Goal: Information Seeking & Learning: Learn about a topic

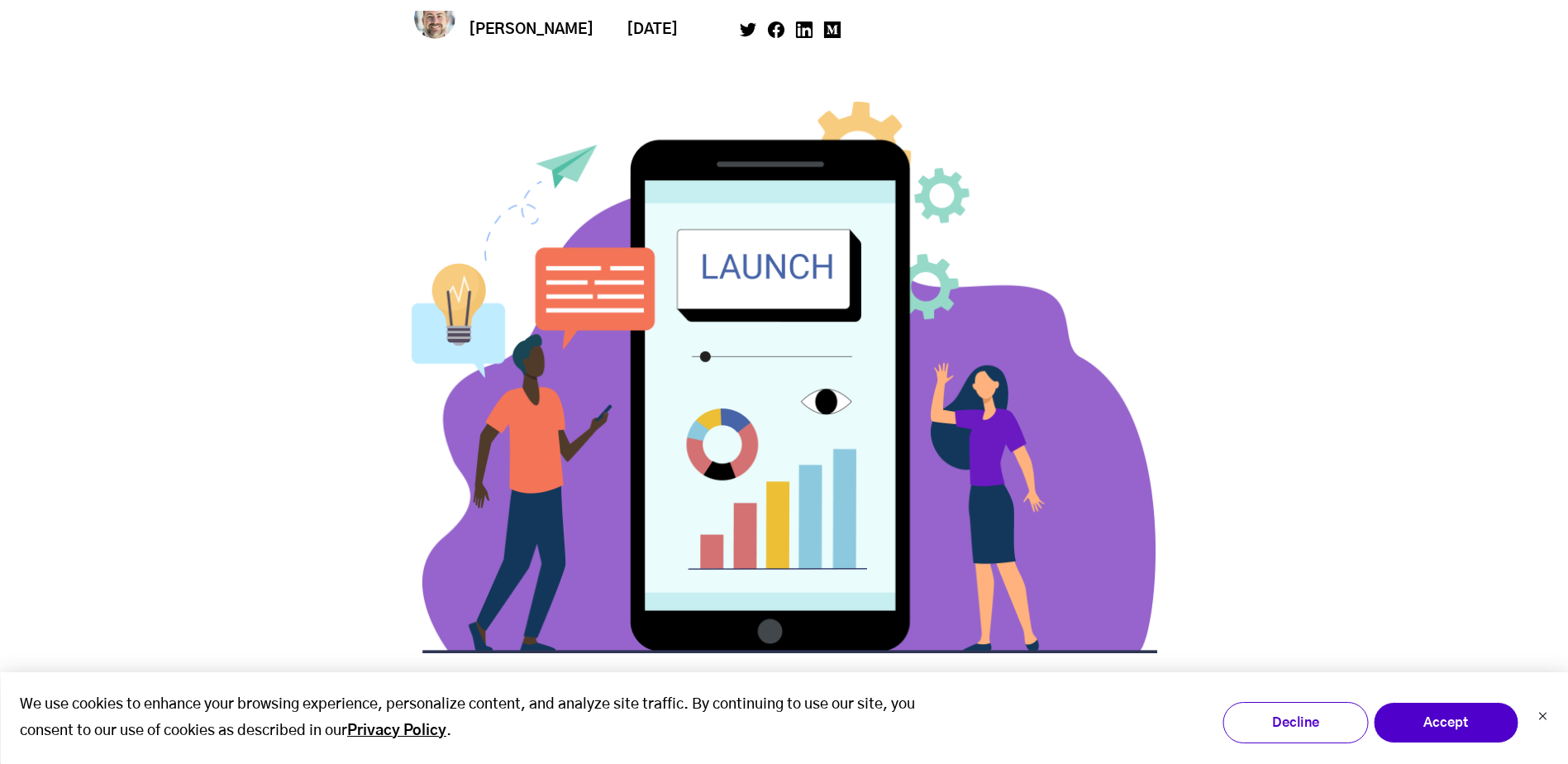
scroll to position [827, 0]
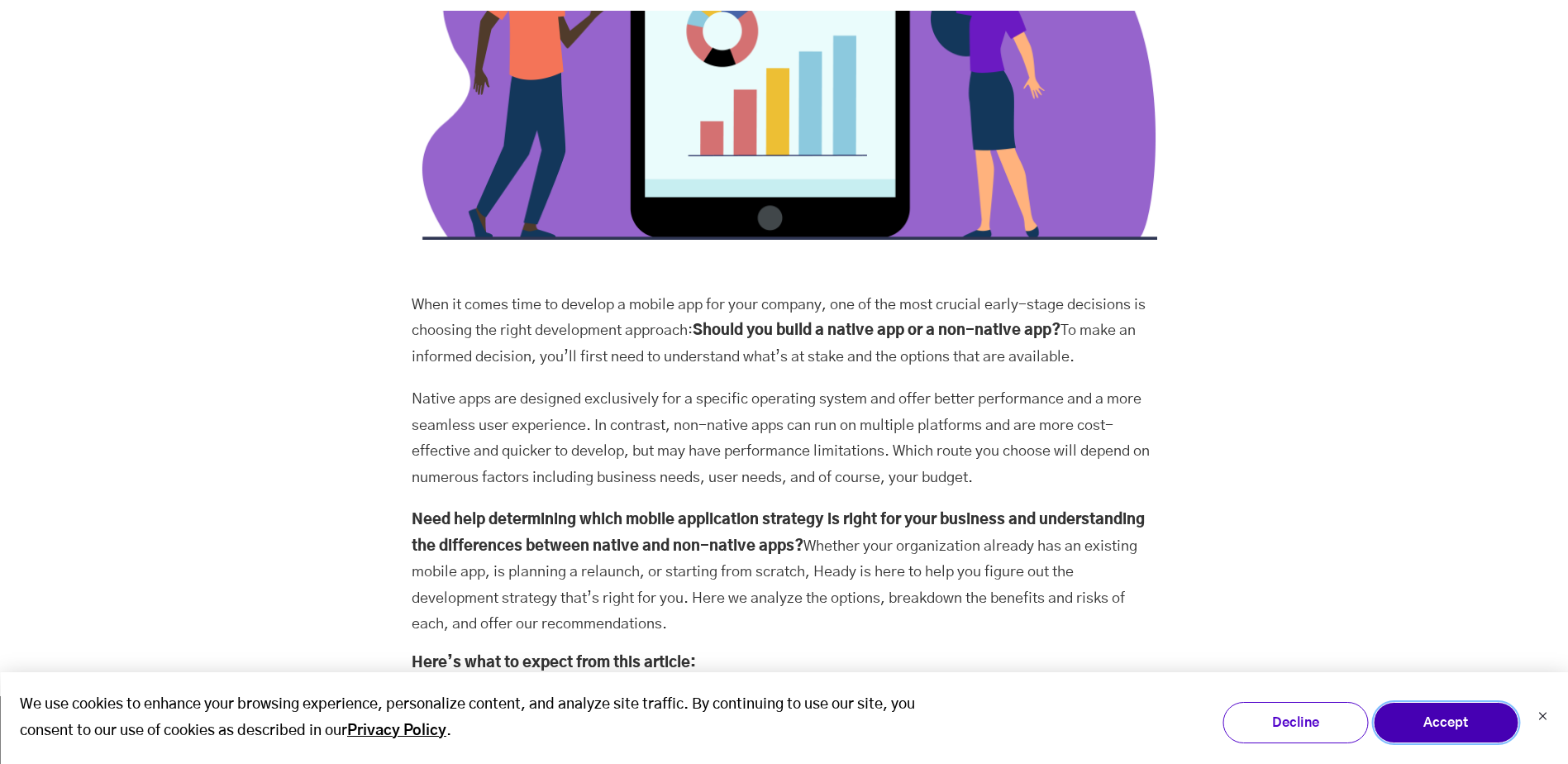
click at [1416, 720] on button "Accept" at bounding box center [1445, 723] width 145 height 41
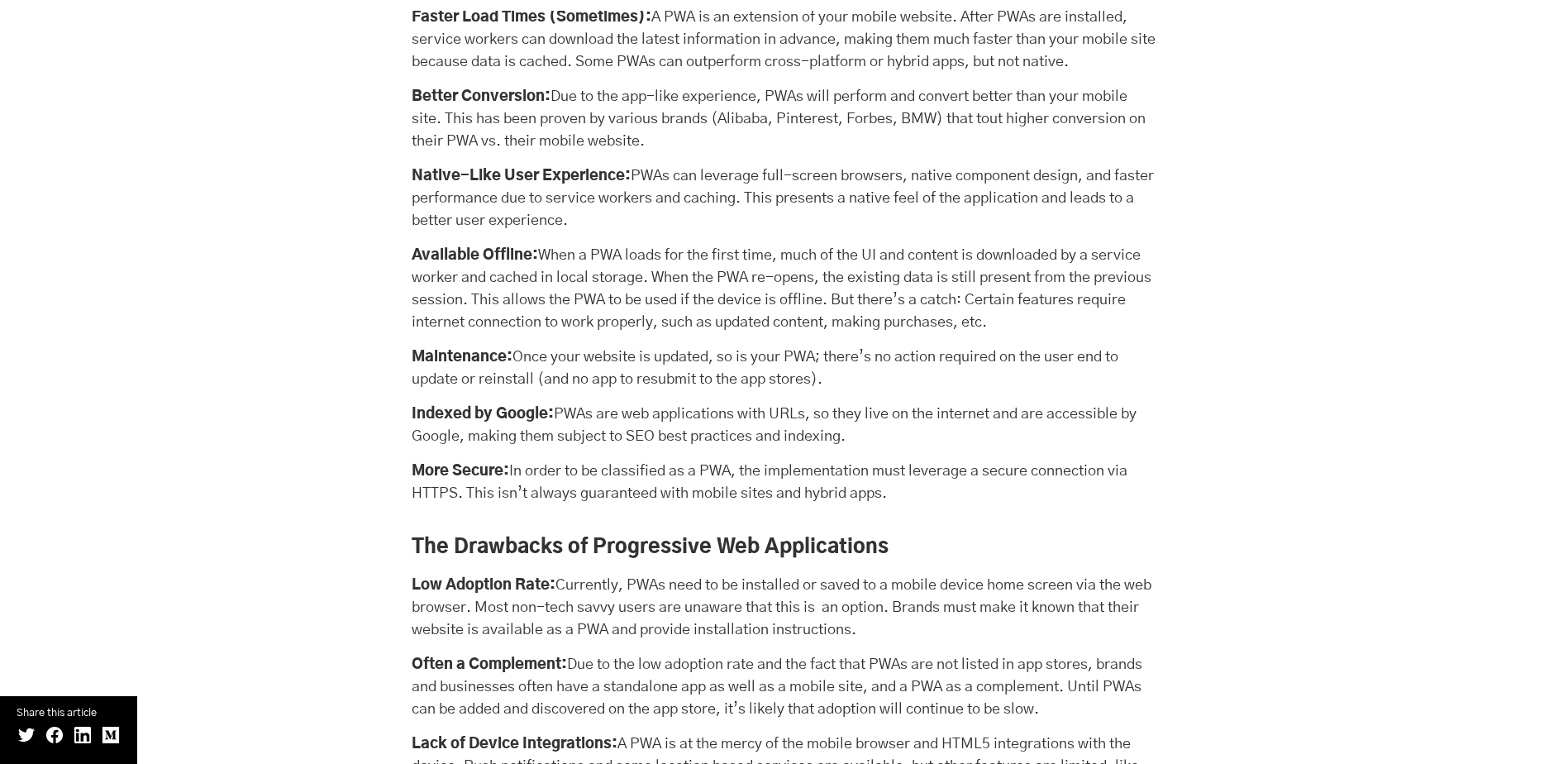
scroll to position [11082, 0]
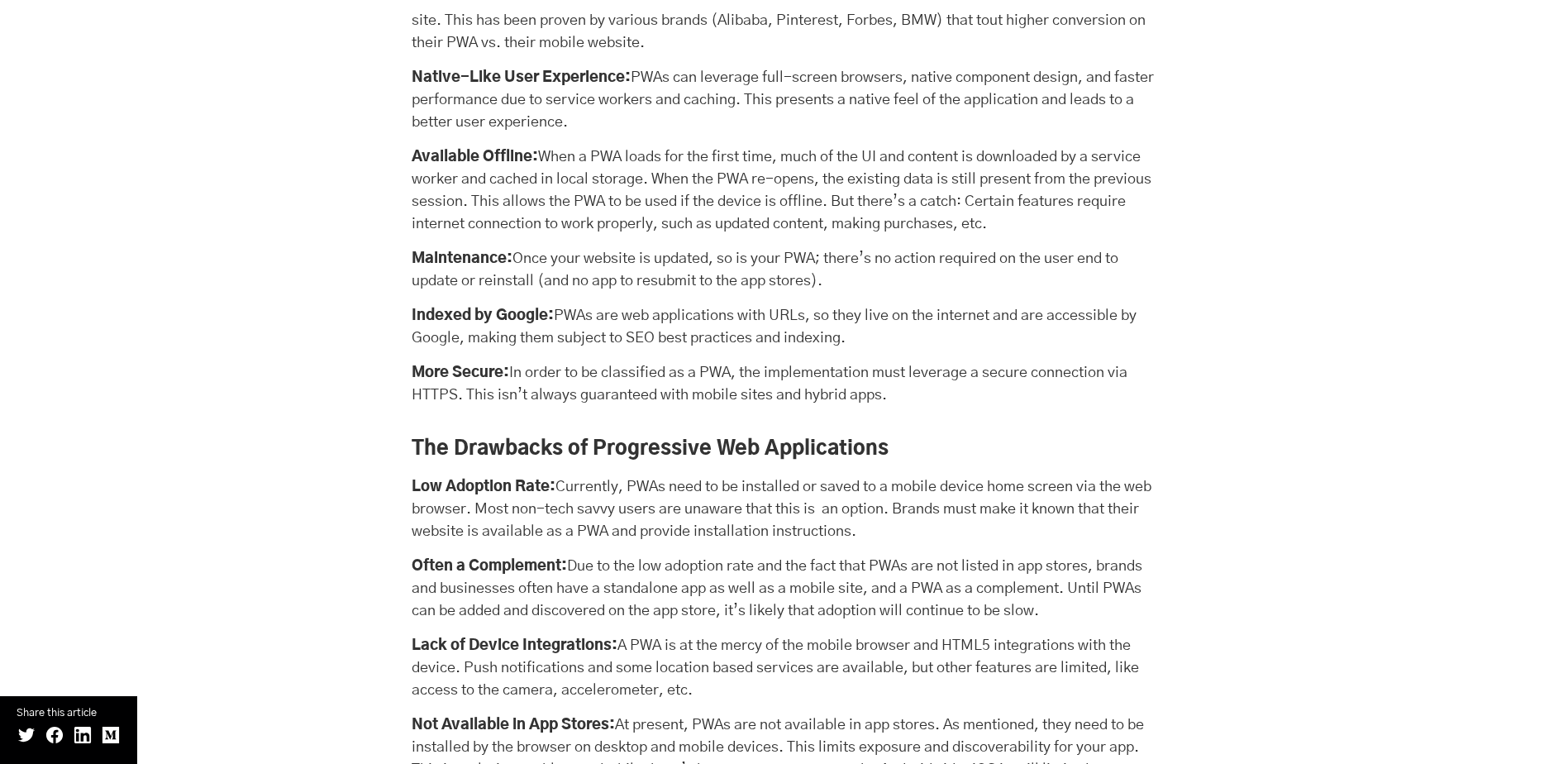
click at [220, 401] on div "The Benefits of Progressive Web Applications Based on Existing Mobile Websites:…" at bounding box center [783, 651] width 1555 height 1756
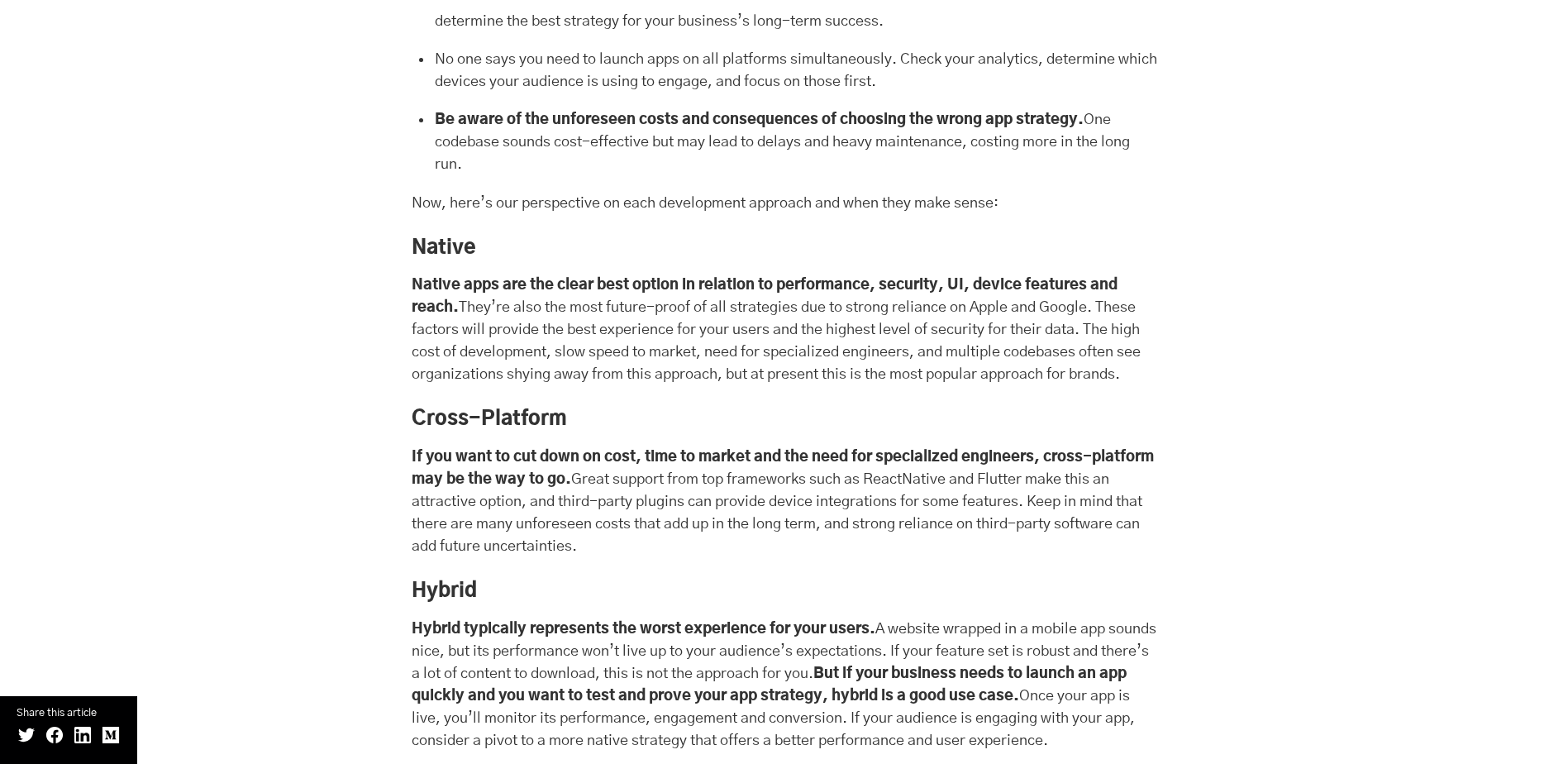
scroll to position [14638, 0]
click at [243, 501] on div "How to Choose the Right Development Approach Before we dive into each mobile ap…" at bounding box center [783, 374] width 1555 height 1299
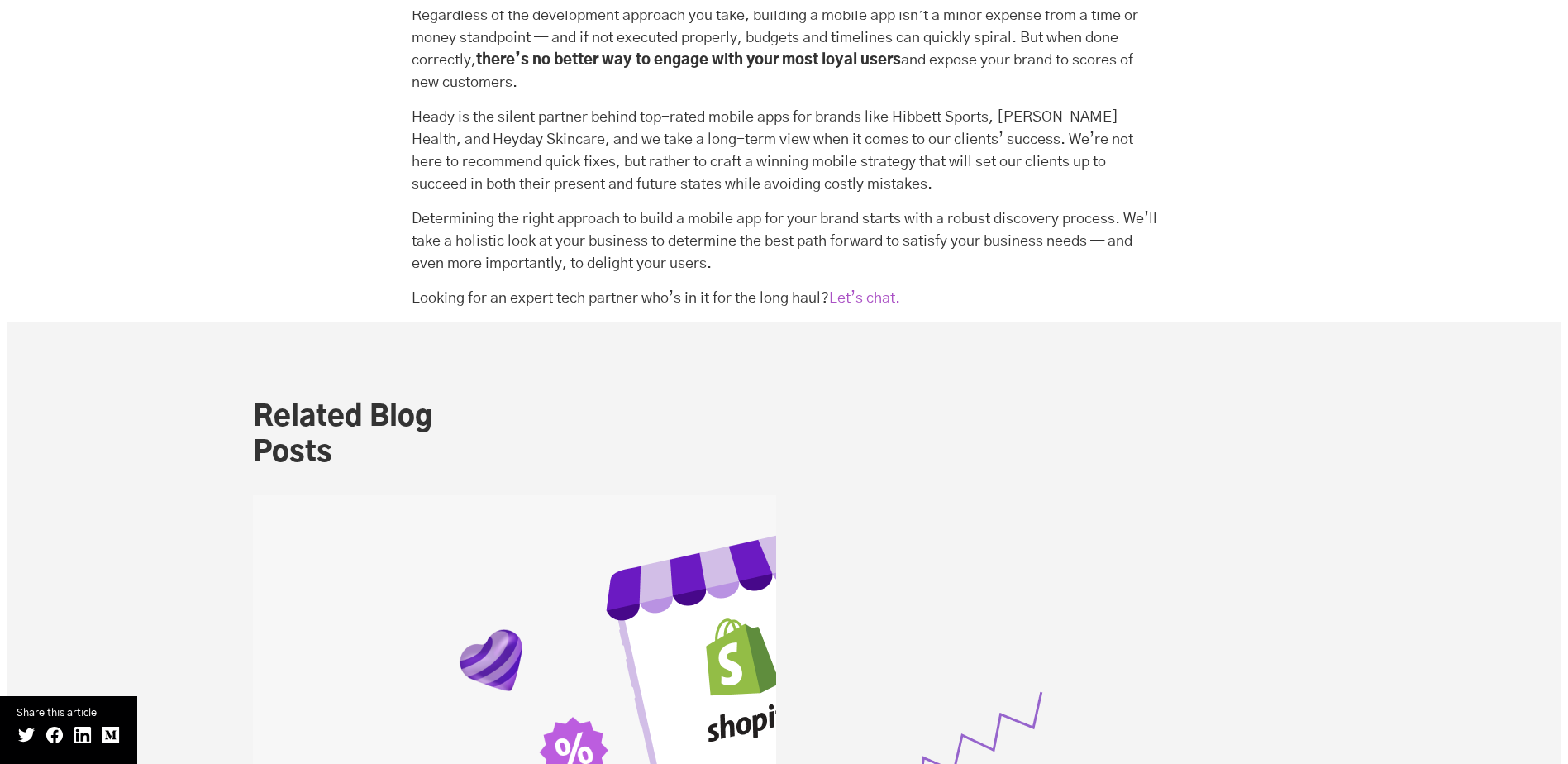
scroll to position [16705, 0]
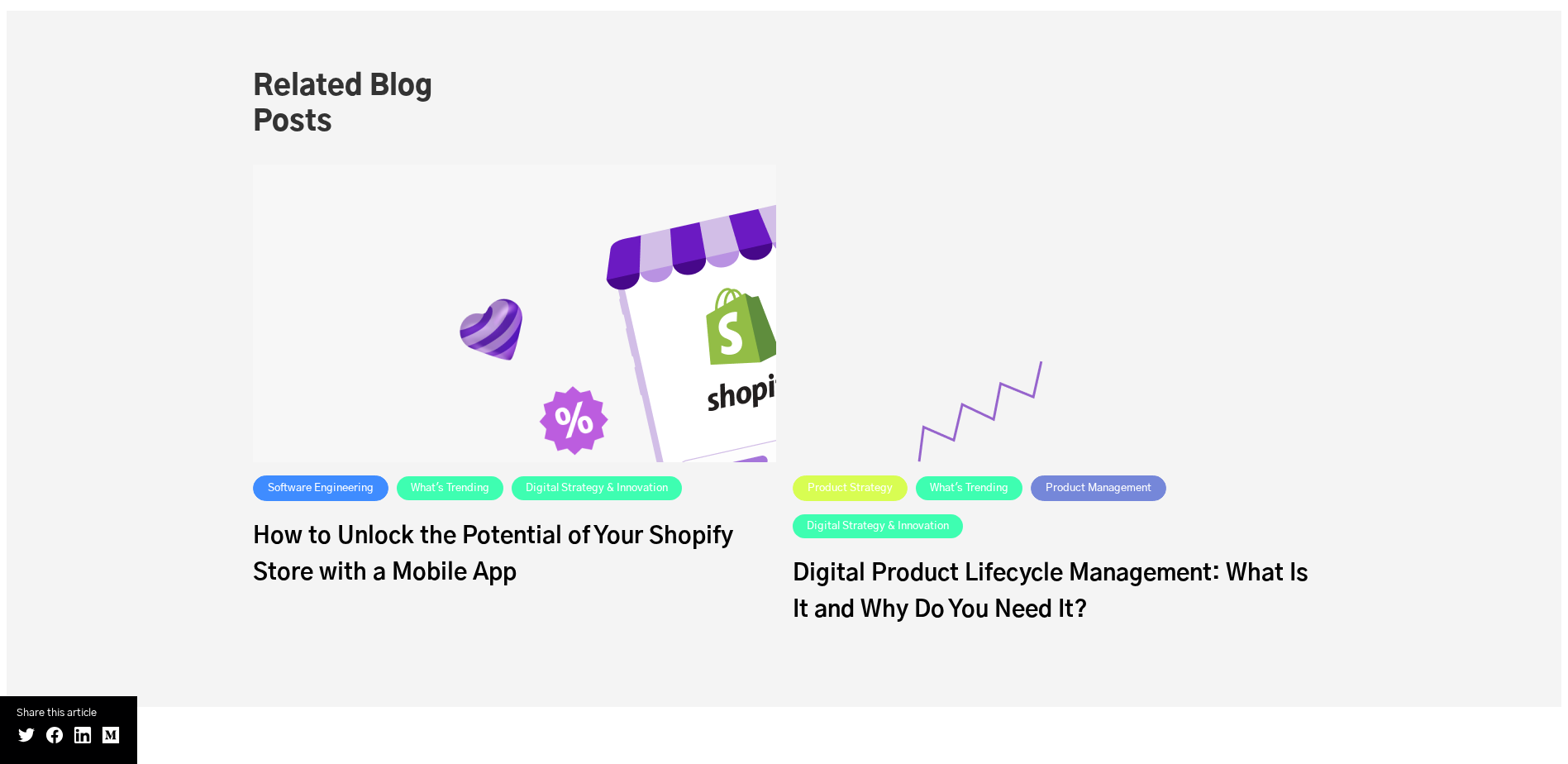
click at [372, 546] on link "How to Unlock the Potential of Your Shopify Store with a Mobile App" at bounding box center [514, 555] width 523 height 73
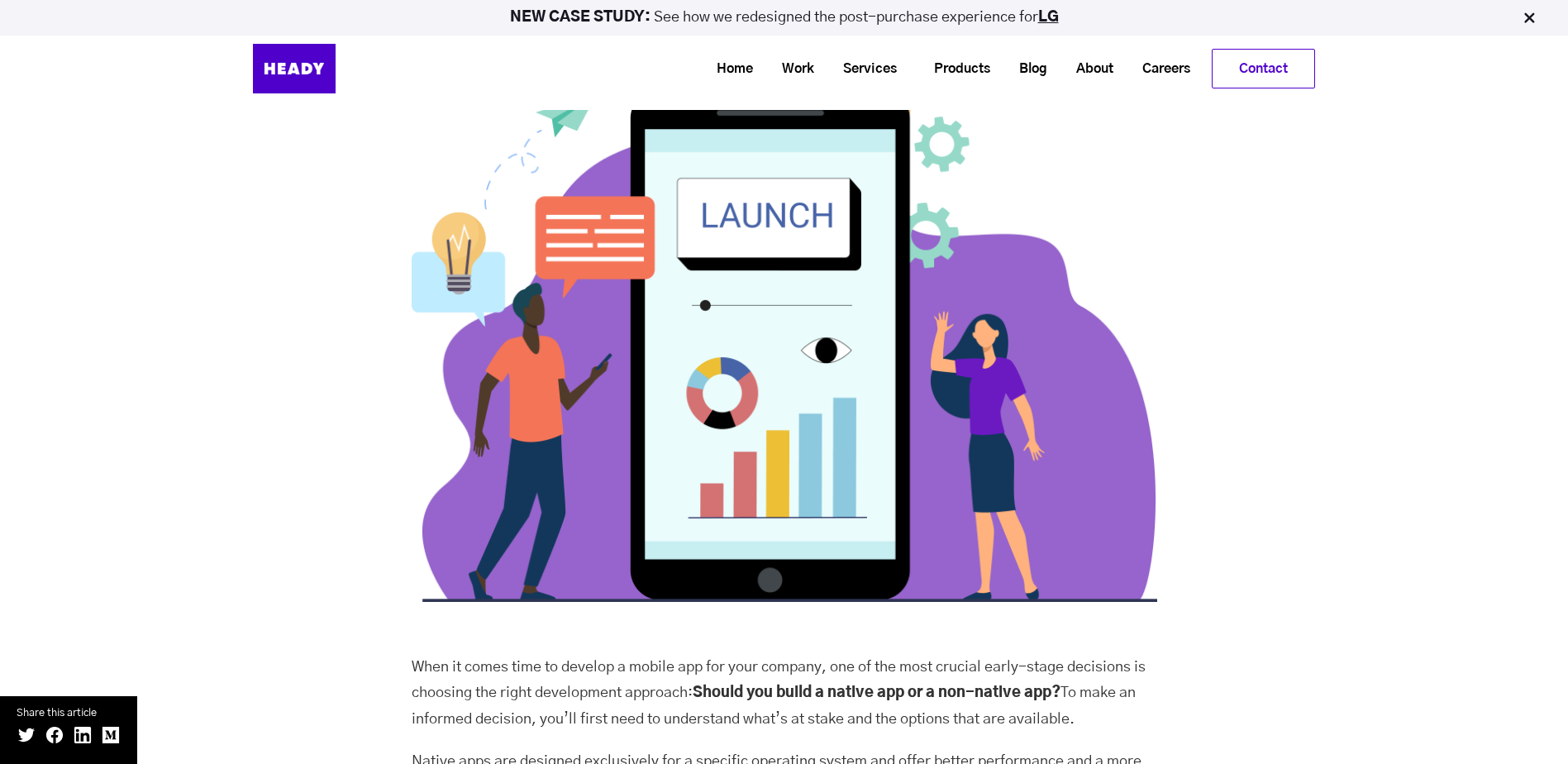
scroll to position [0, 0]
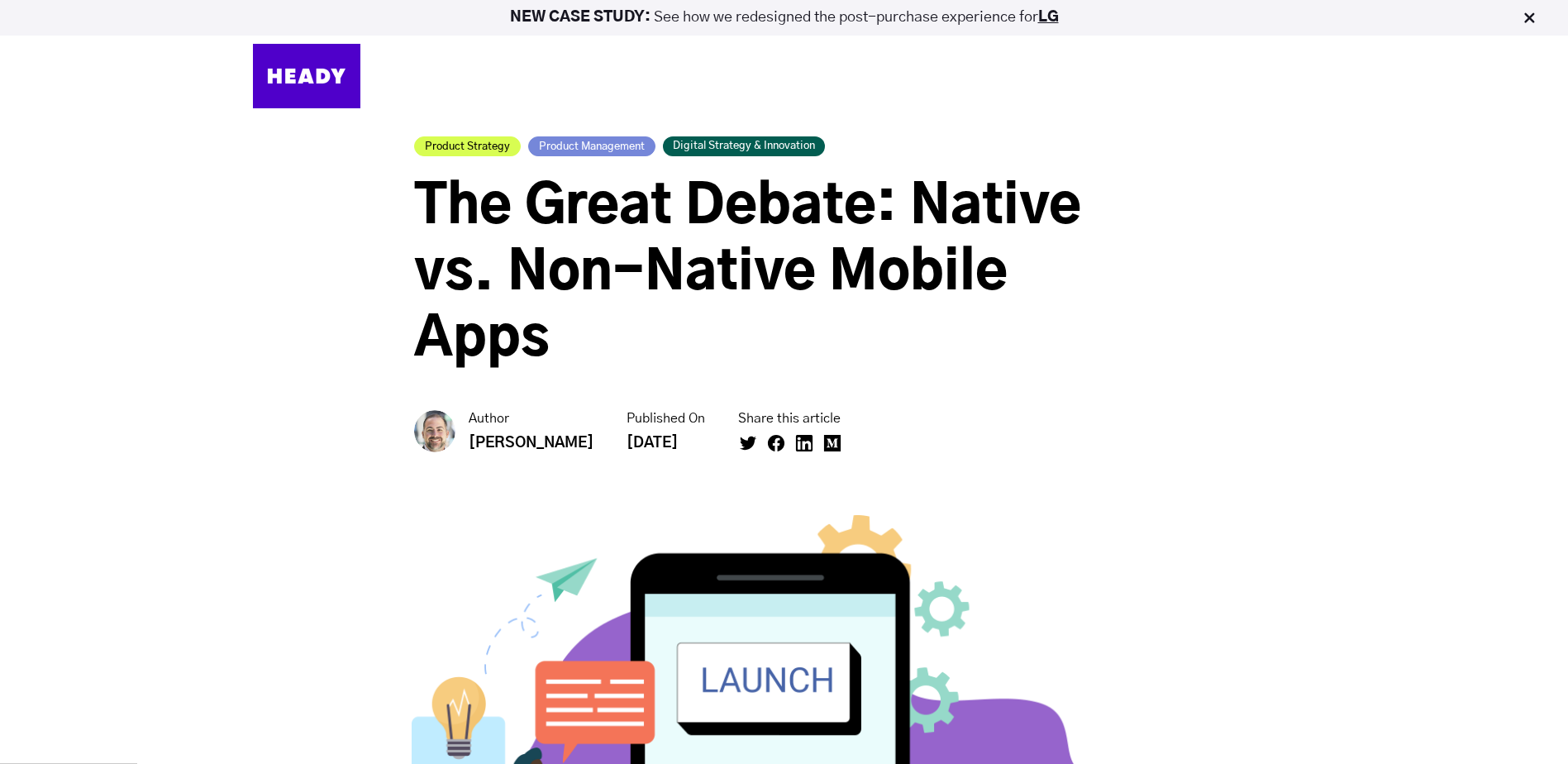
click at [1246, 363] on div "Product Strategy Product Management Digital Strategy & Innovation The Great Deb…" at bounding box center [783, 300] width 1095 height 327
click at [1244, 341] on div "Product Strategy Product Management Digital Strategy & Innovation The Great Deb…" at bounding box center [783, 300] width 1095 height 327
click at [1240, 338] on div "Product Strategy Product Management Digital Strategy & Innovation The Great Deb…" at bounding box center [783, 300] width 1095 height 327
click at [1244, 367] on div "Product Strategy Product Management Digital Strategy & Innovation The Great Deb…" at bounding box center [783, 300] width 1095 height 327
click at [1252, 366] on div "Product Strategy Product Management Digital Strategy & Innovation The Great Deb…" at bounding box center [783, 300] width 1095 height 327
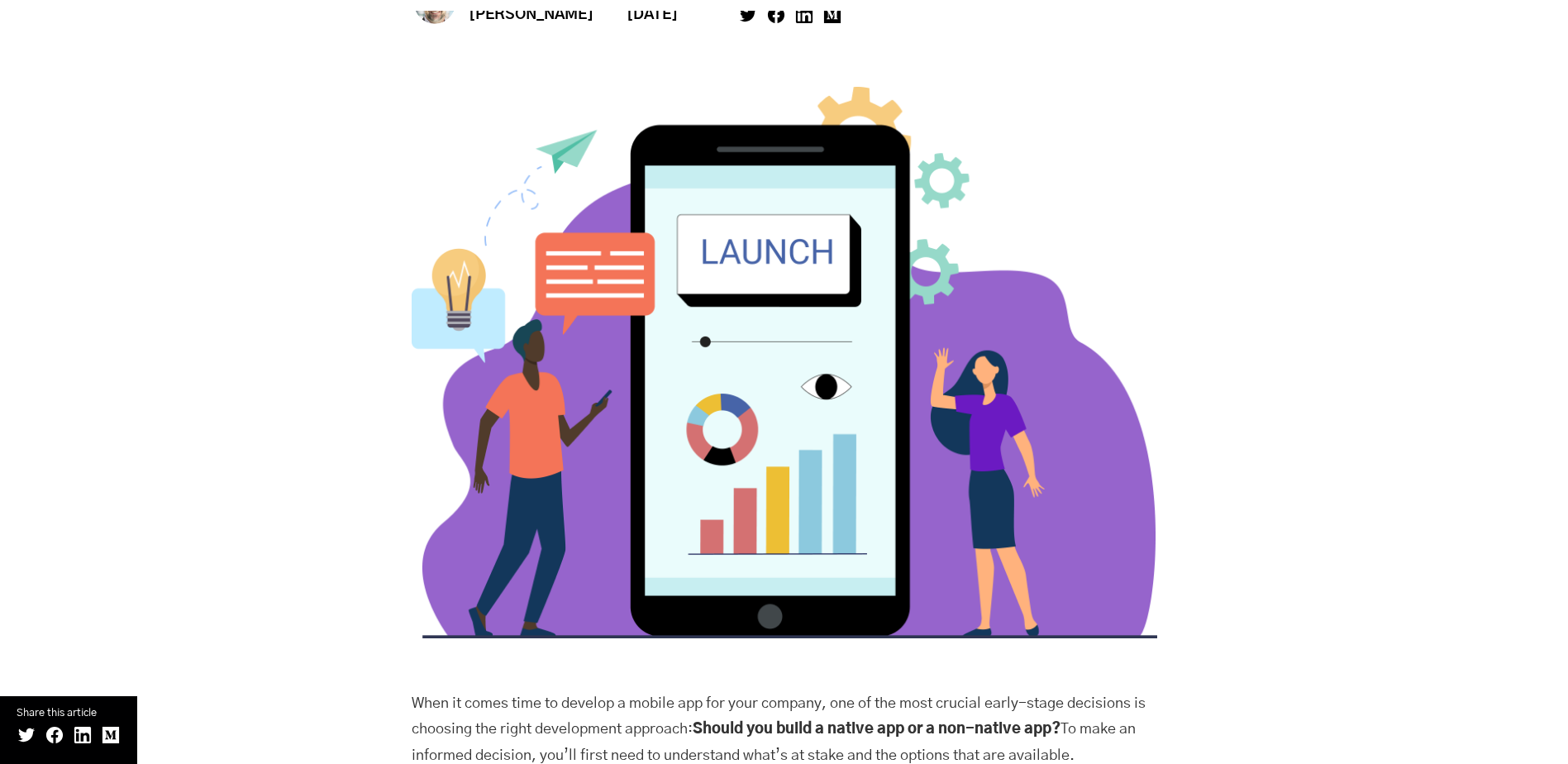
scroll to position [248, 0]
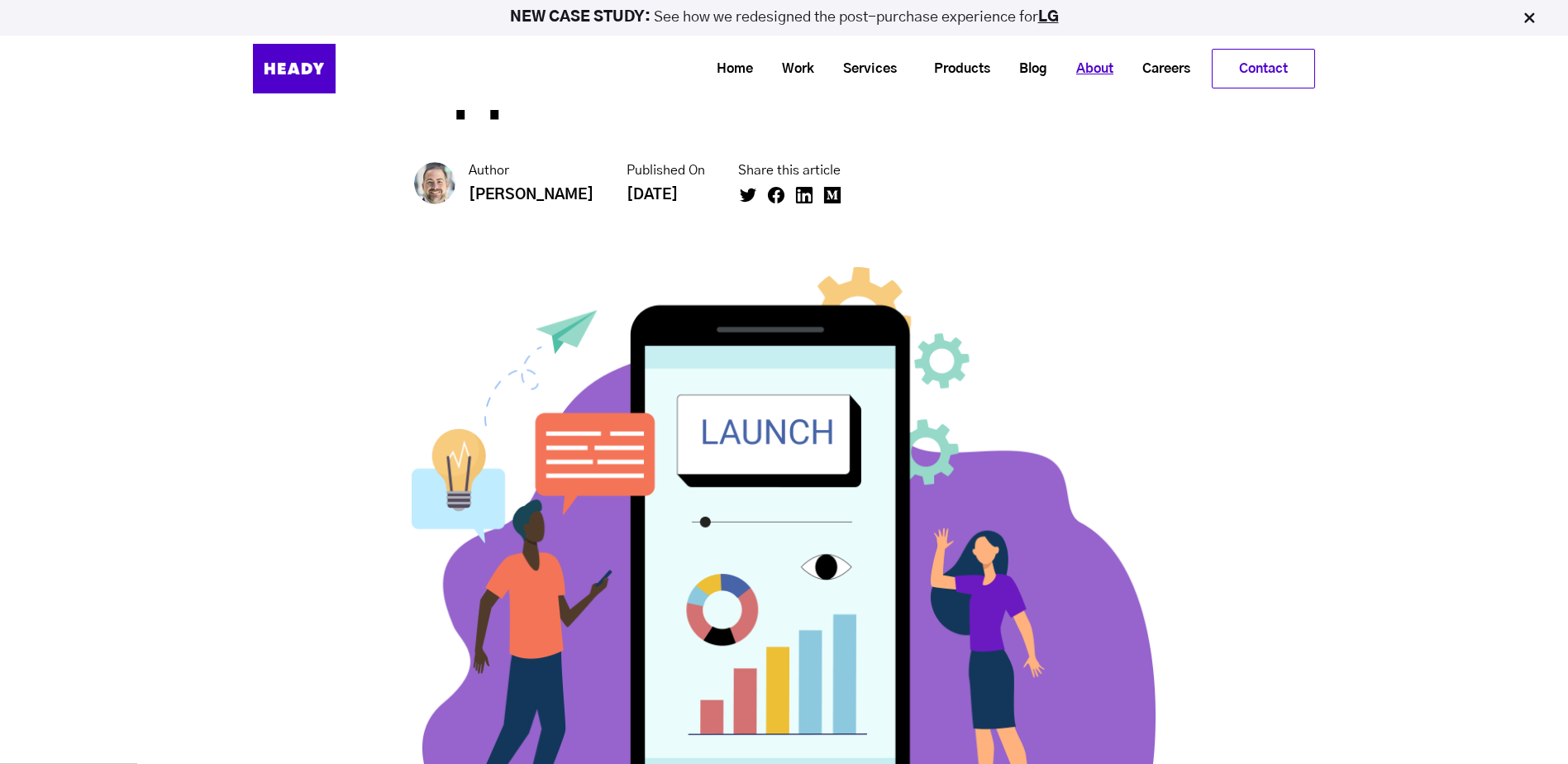
click at [1109, 70] on link "About" at bounding box center [1089, 69] width 66 height 30
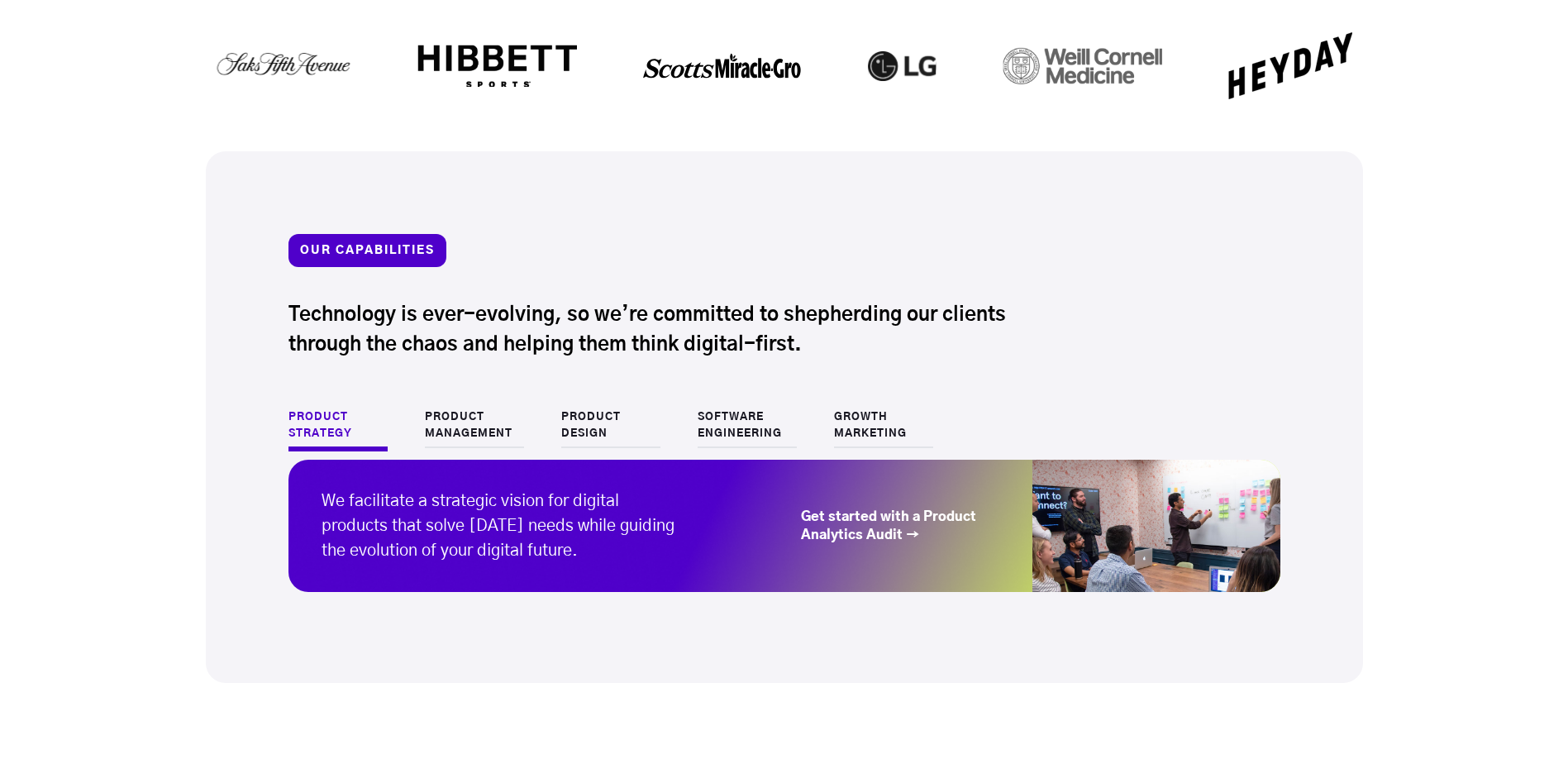
scroll to position [1489, 0]
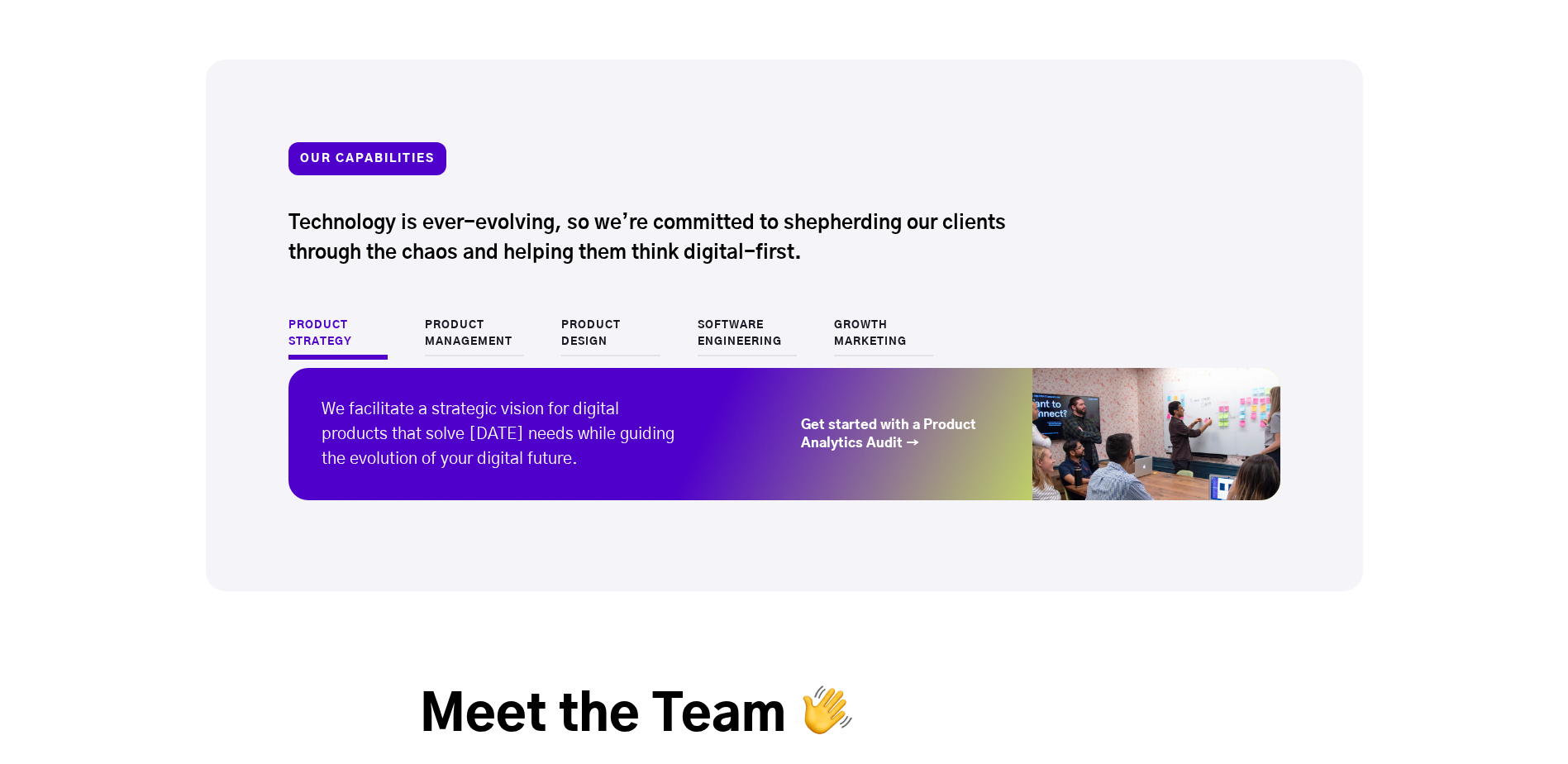
click at [914, 424] on link "Get started with a Product Analytics Audit →" at bounding box center [900, 434] width 199 height 37
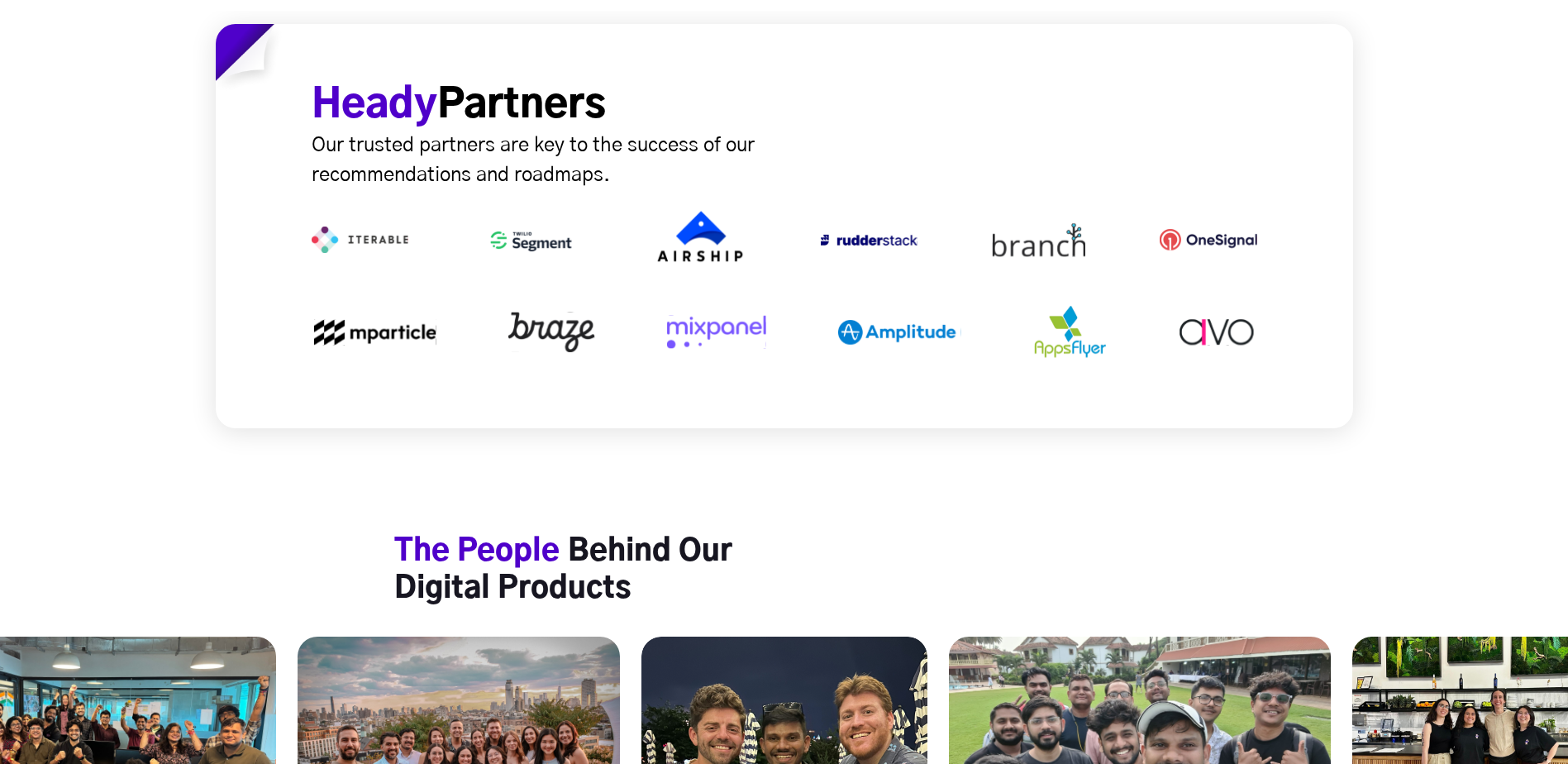
scroll to position [6037, 0]
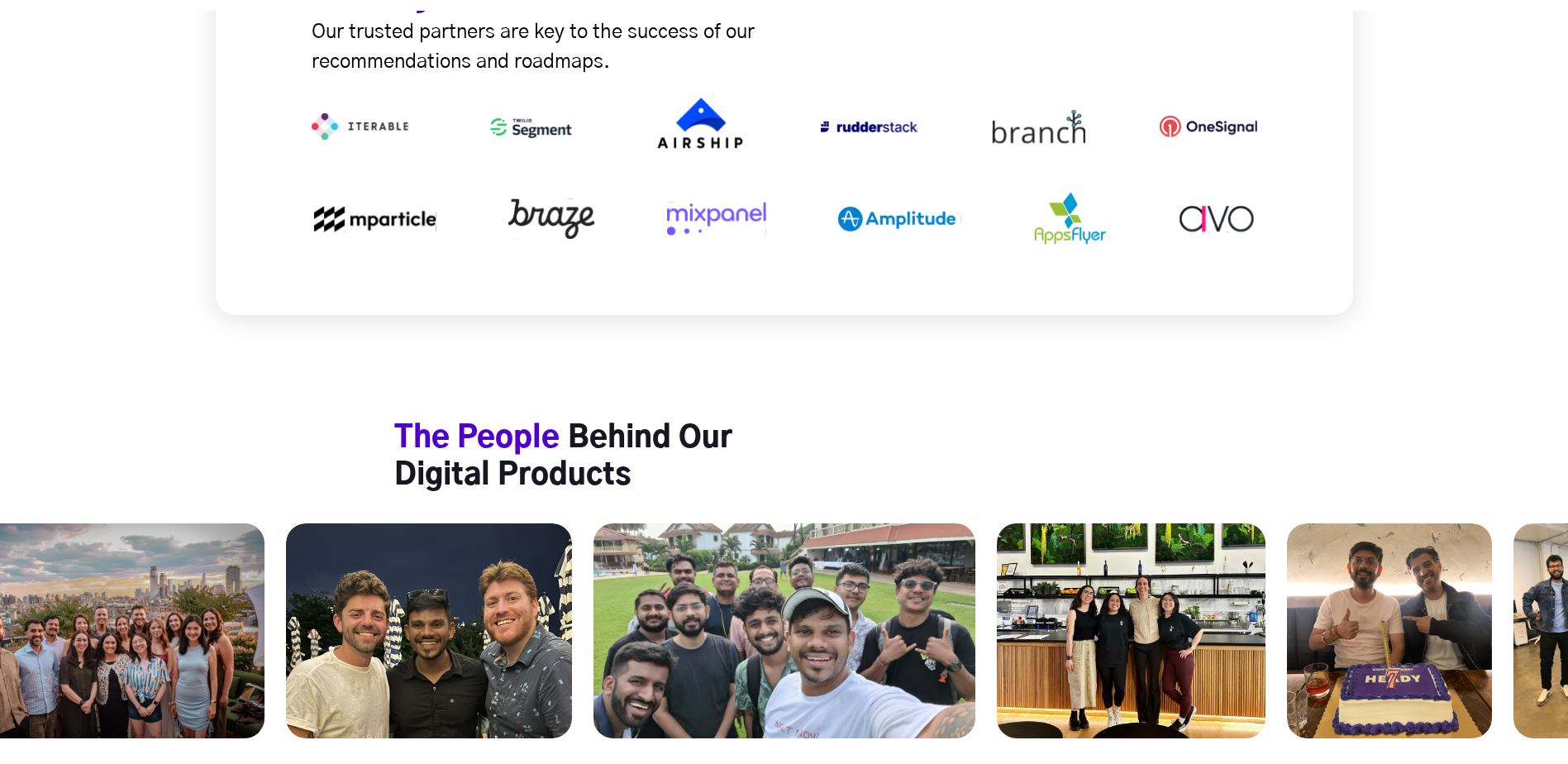
click at [265, 610] on img at bounding box center [103, 630] width 323 height 215
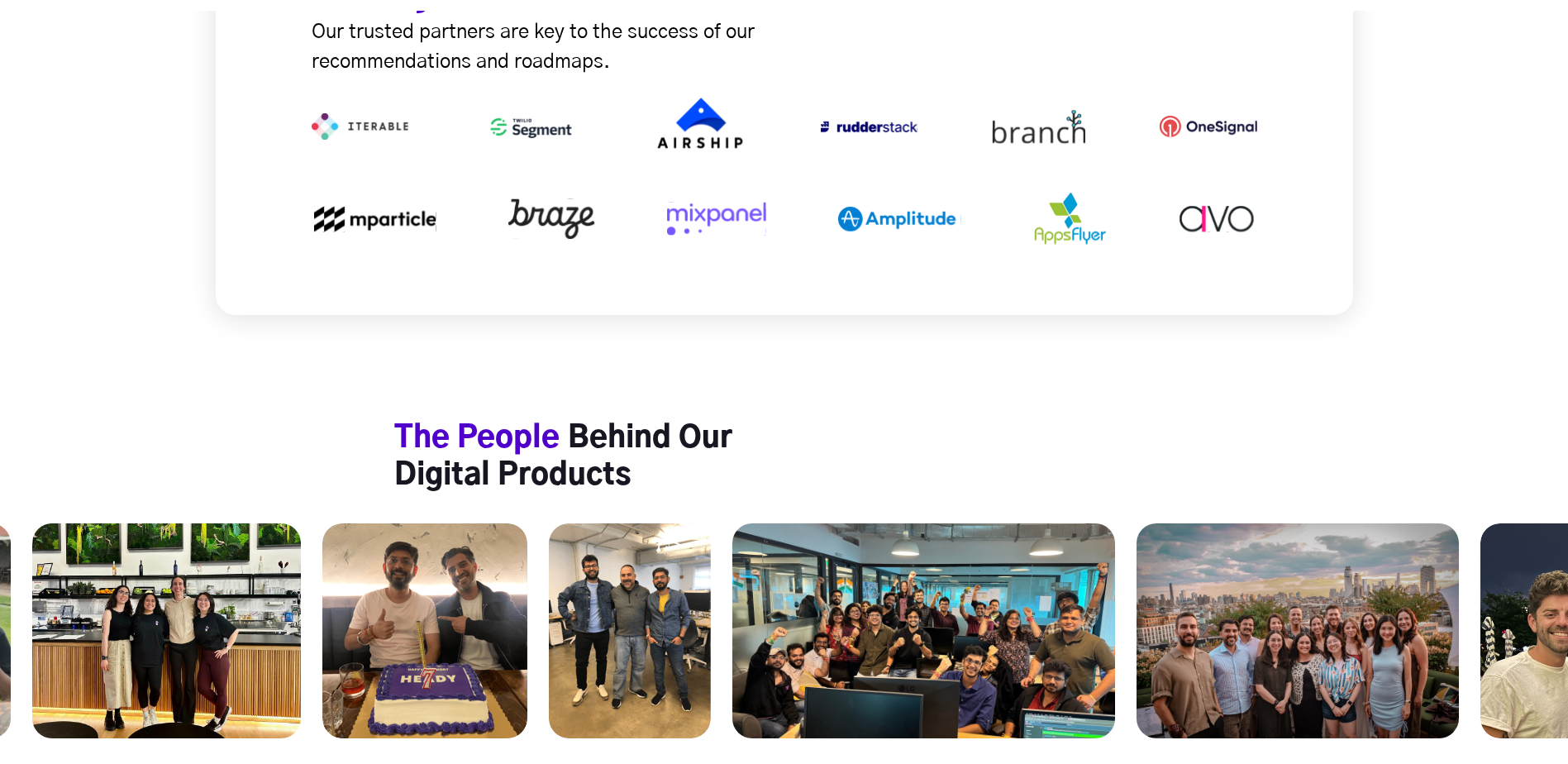
drag, startPoint x: 1453, startPoint y: 579, endPoint x: 491, endPoint y: 637, distance: 963.7
click at [491, 637] on img at bounding box center [425, 630] width 205 height 215
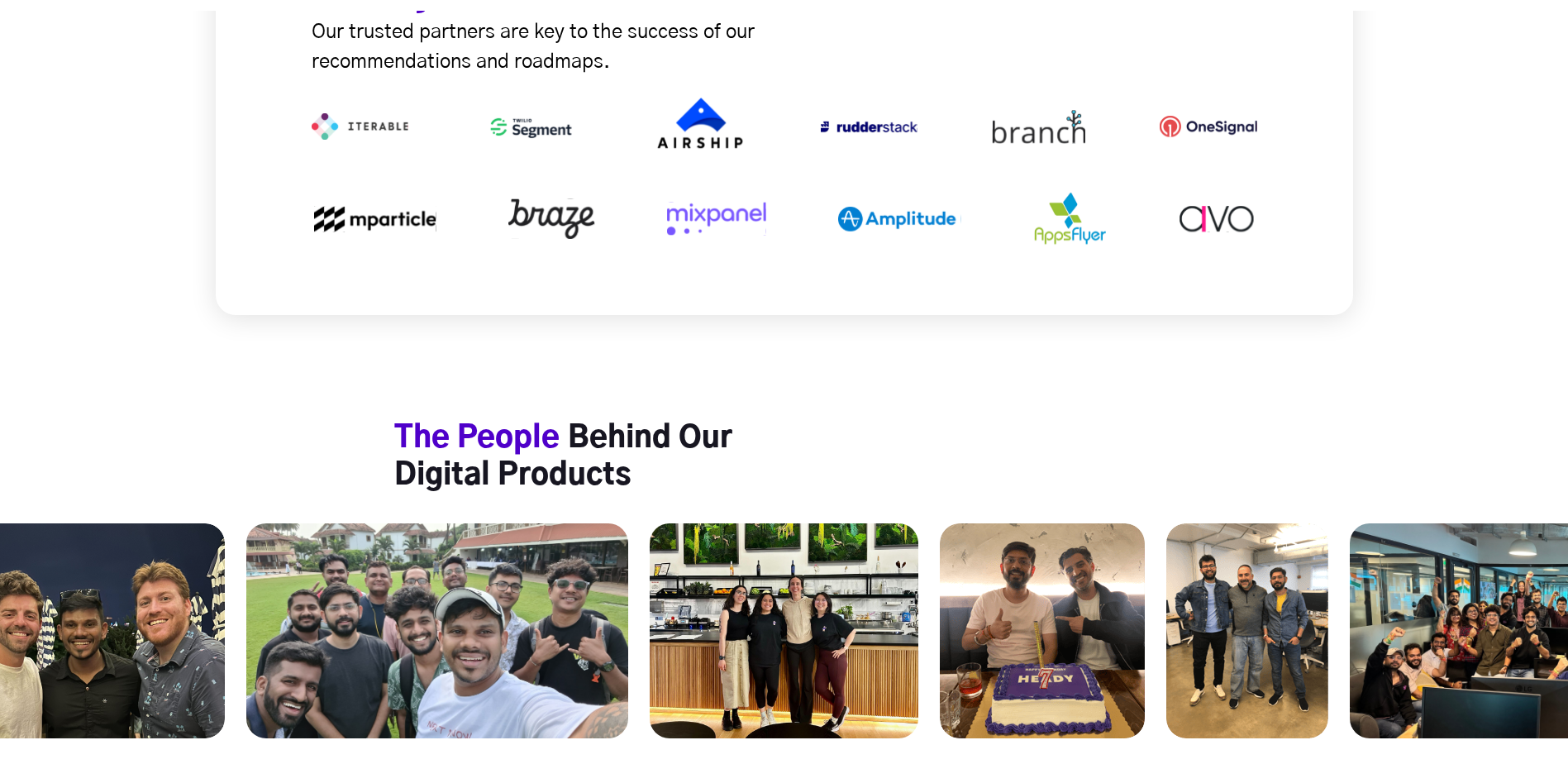
drag, startPoint x: 845, startPoint y: 587, endPoint x: 150, endPoint y: 646, distance: 697.5
drag, startPoint x: 981, startPoint y: 543, endPoint x: 733, endPoint y: 551, distance: 248.1
drag, startPoint x: 668, startPoint y: 587, endPoint x: 383, endPoint y: 586, distance: 285.0
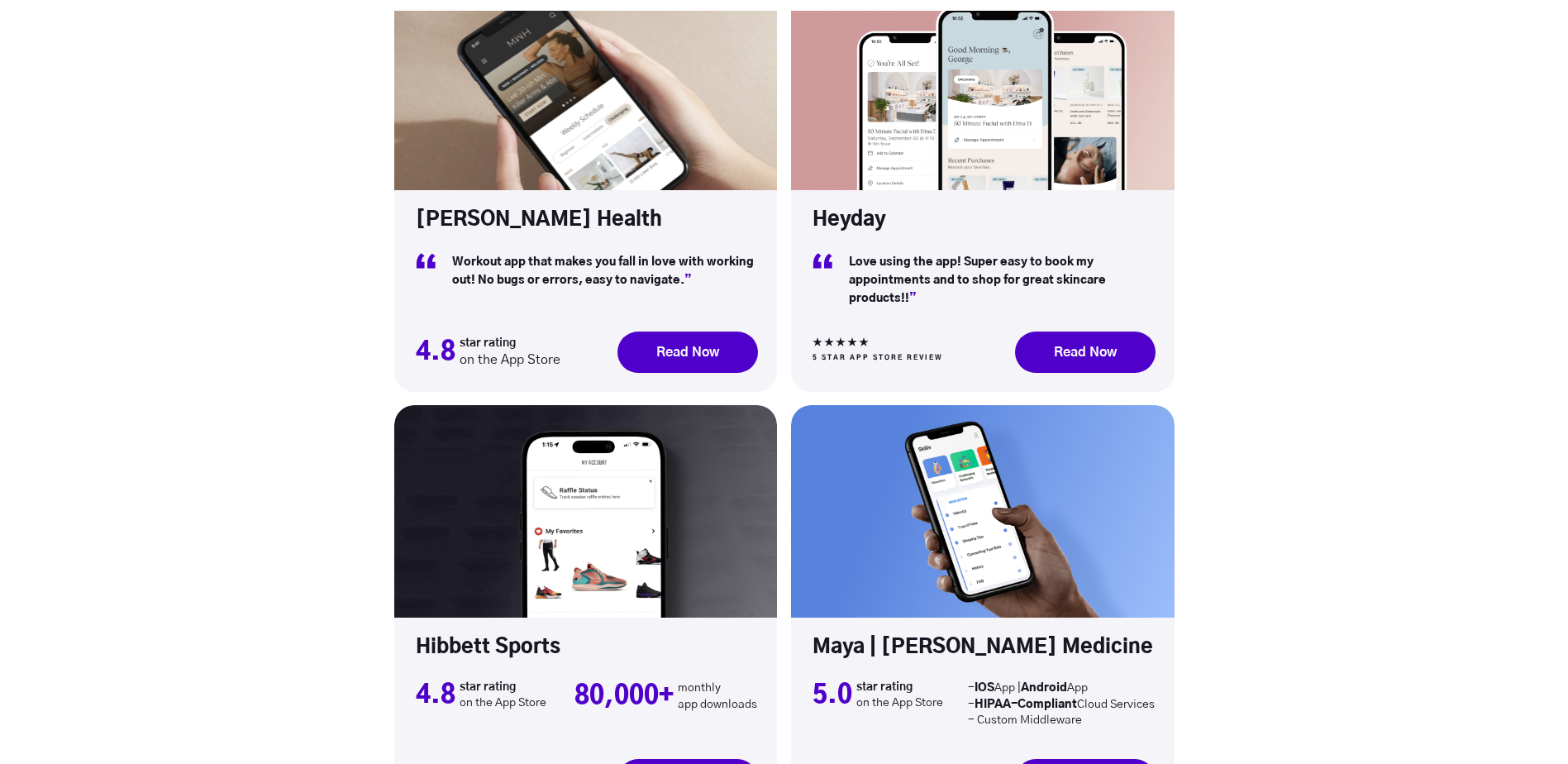
scroll to position [5128, 0]
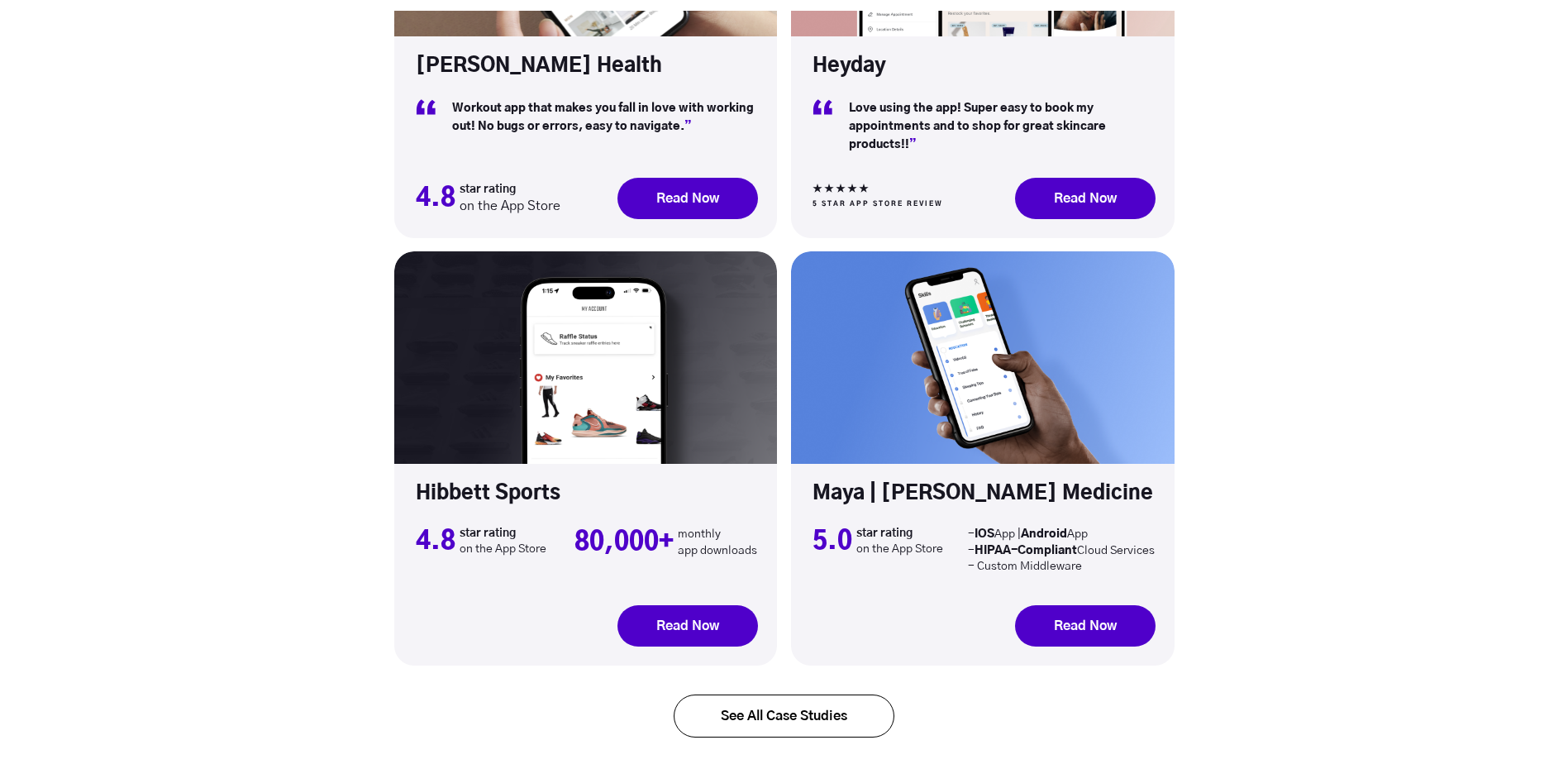
click at [804, 694] on link "See All Case Studies" at bounding box center [784, 716] width 221 height 43
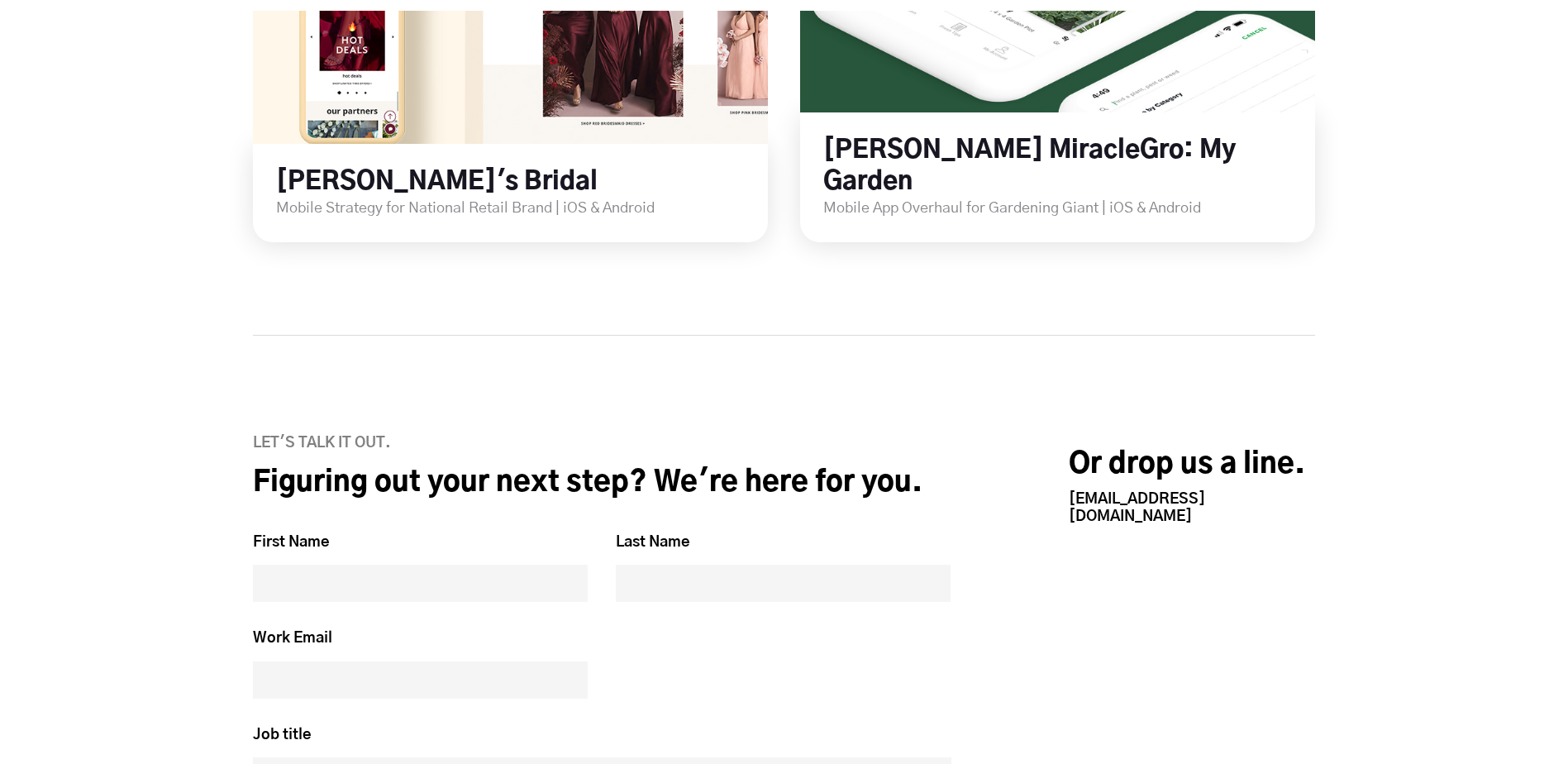
scroll to position [3060, 0]
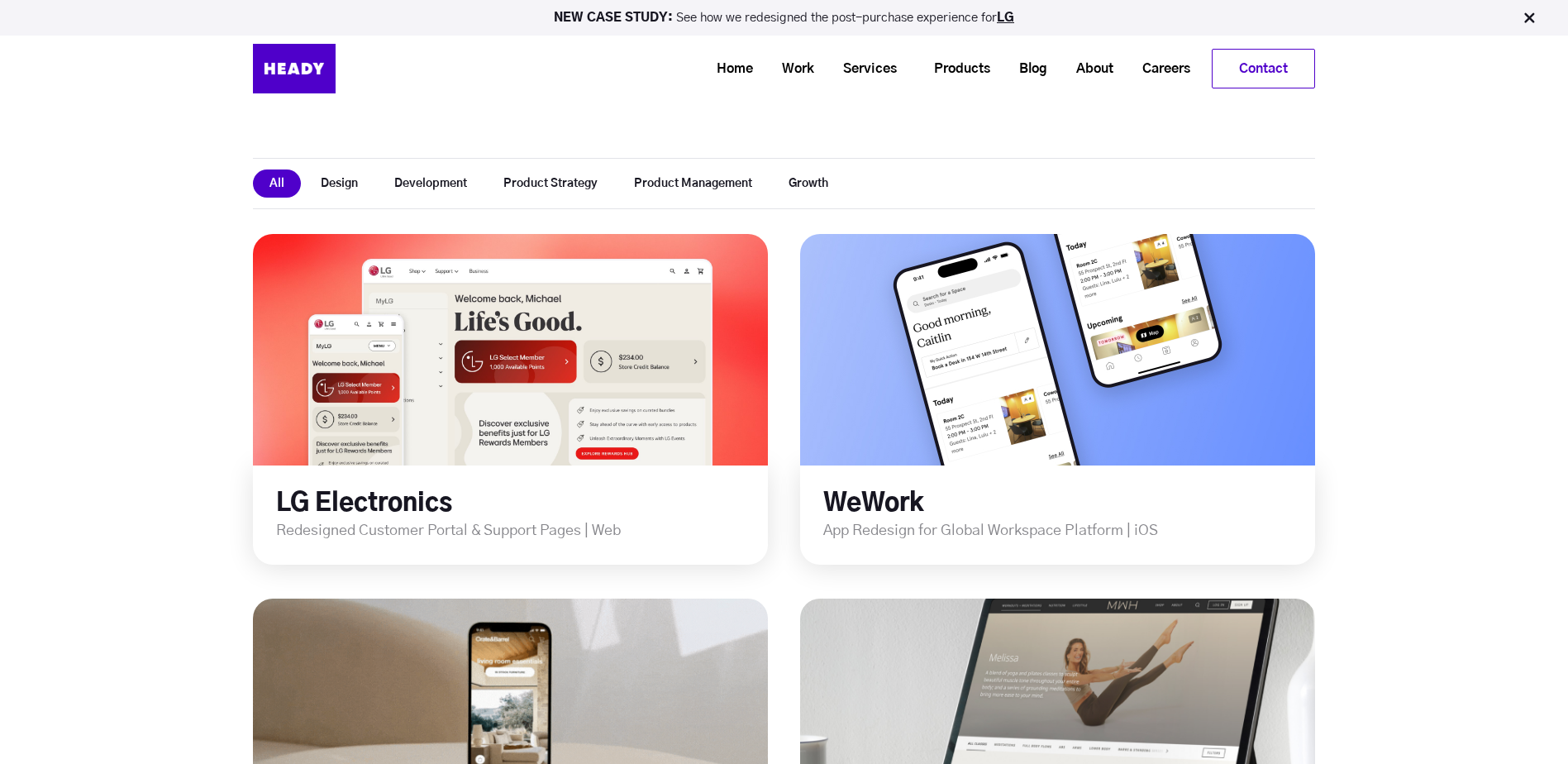
scroll to position [0, 0]
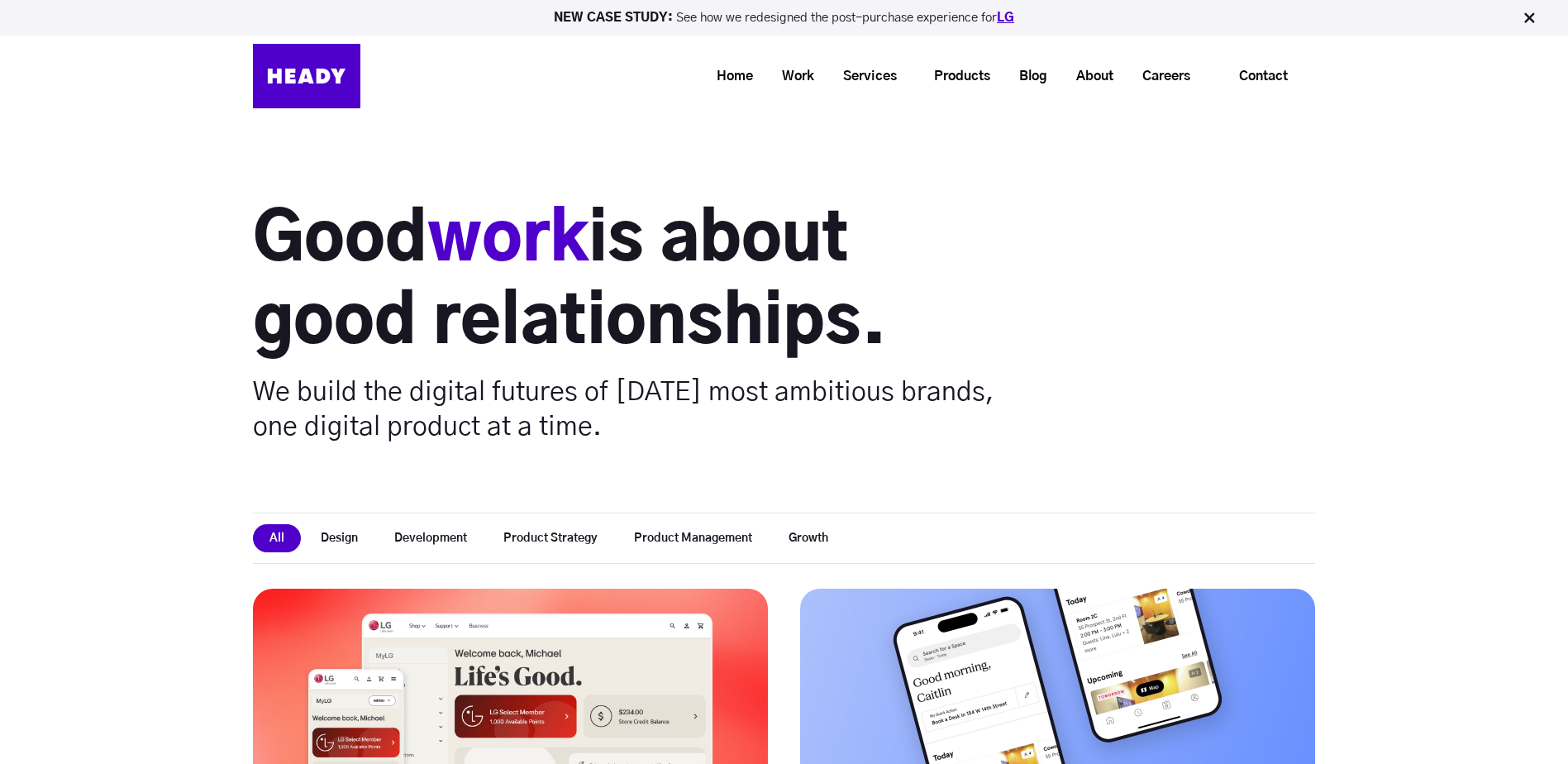
click at [1014, 17] on link "LG" at bounding box center [1005, 18] width 17 height 12
drag, startPoint x: 610, startPoint y: 243, endPoint x: 598, endPoint y: 242, distance: 12.0
